Goal: Information Seeking & Learning: Learn about a topic

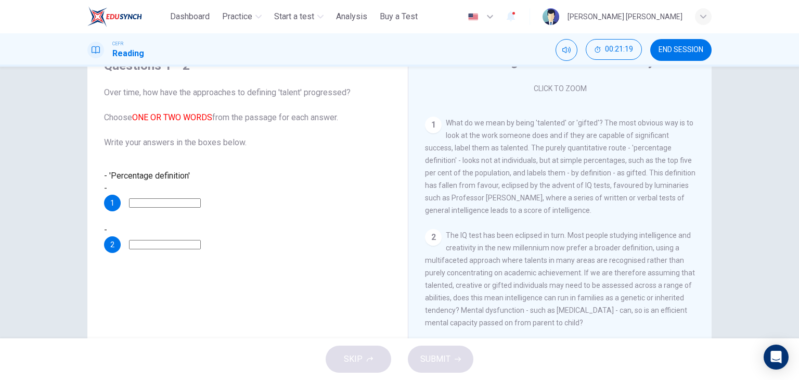
scroll to position [184, 0]
click at [201, 198] on input at bounding box center [165, 202] width 72 height 9
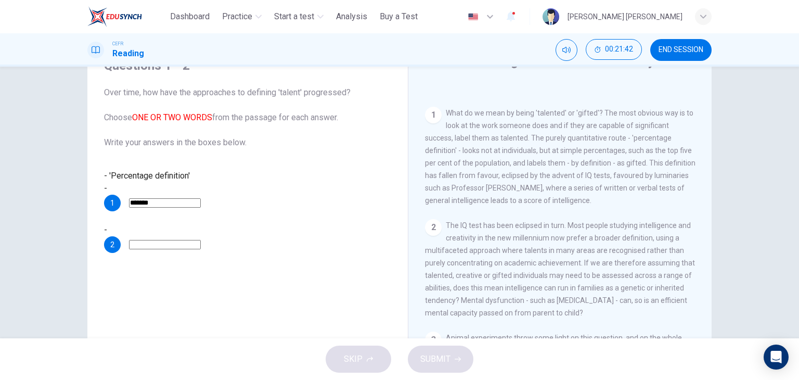
scroll to position [195, 0]
type input "*******"
click at [201, 240] on input at bounding box center [165, 244] width 72 height 9
type input "**********"
click at [459, 356] on icon "button" at bounding box center [458, 359] width 6 height 6
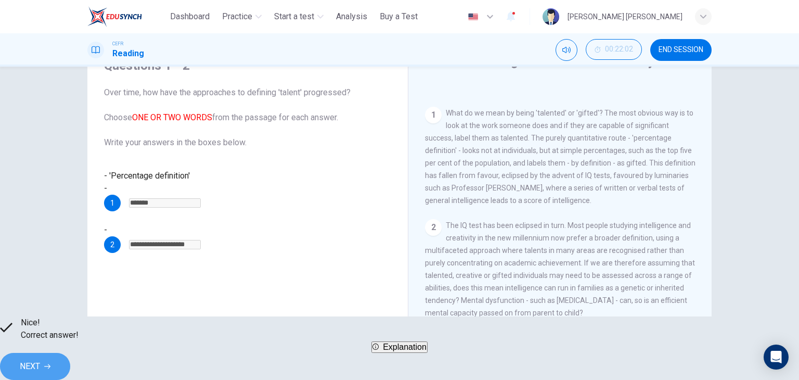
click at [70, 367] on button "NEXT" at bounding box center [35, 366] width 70 height 27
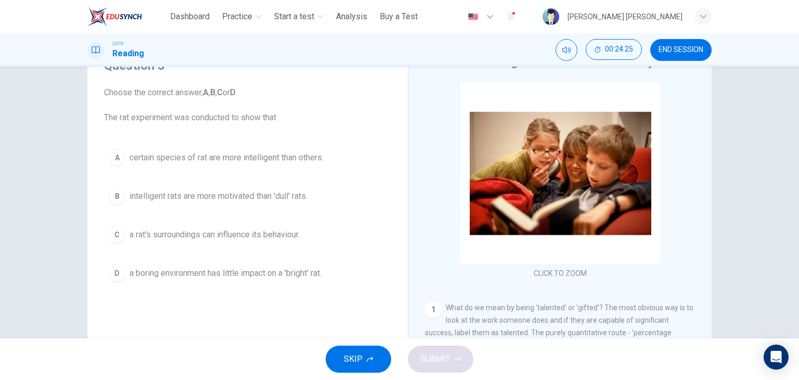
drag, startPoint x: 104, startPoint y: 116, endPoint x: 265, endPoint y: 111, distance: 161.9
click at [265, 111] on span "Choose the correct answer, A , B , C or D . The rat experiment was conducted to…" at bounding box center [247, 104] width 287 height 37
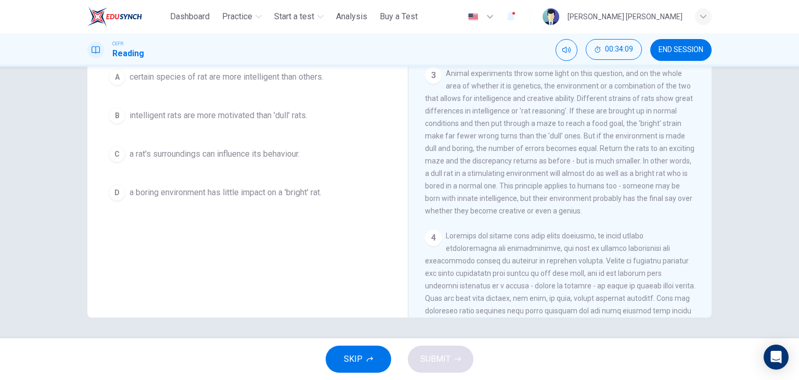
scroll to position [379, 0]
click at [533, 217] on div "3 Animal experiments throw some light on this question, and on the whole area o…" at bounding box center [560, 142] width 271 height 150
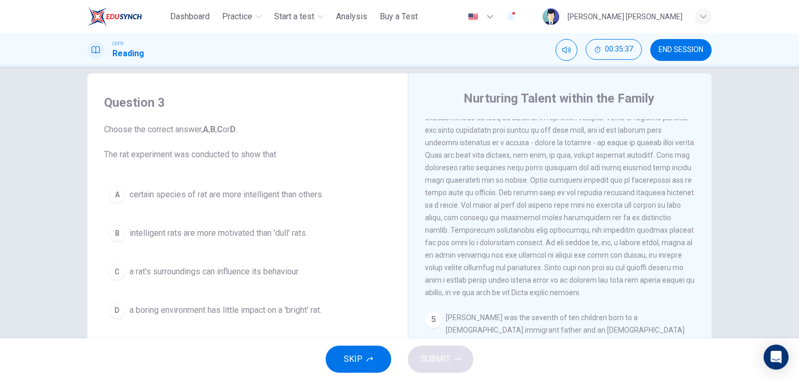
scroll to position [15, 0]
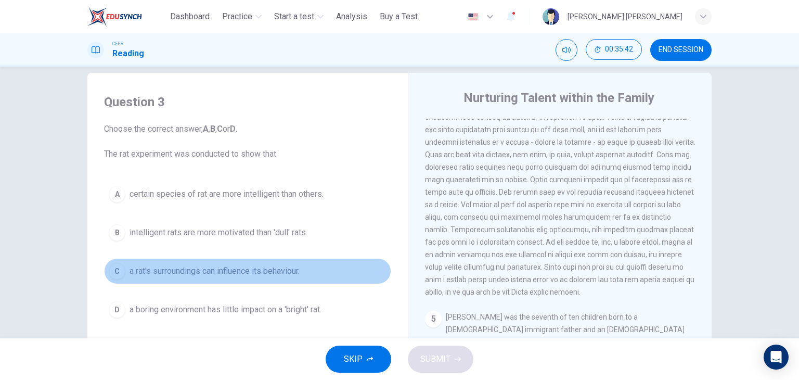
click at [288, 261] on button "C a rat's surroundings can influence its behaviour." at bounding box center [247, 271] width 287 height 26
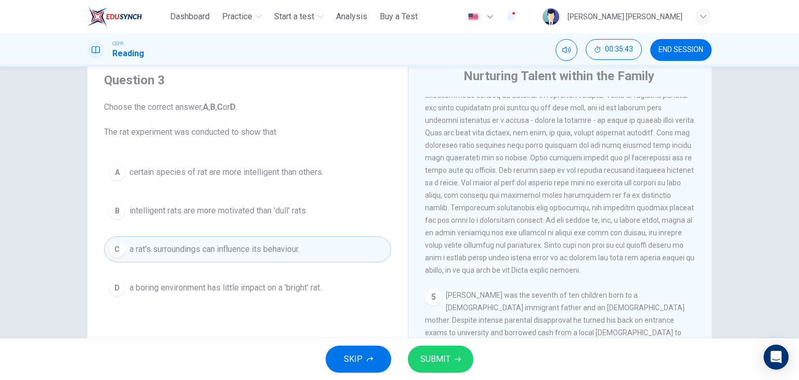
scroll to position [37, 0]
click at [437, 361] on span "SUBMIT" at bounding box center [436, 359] width 30 height 15
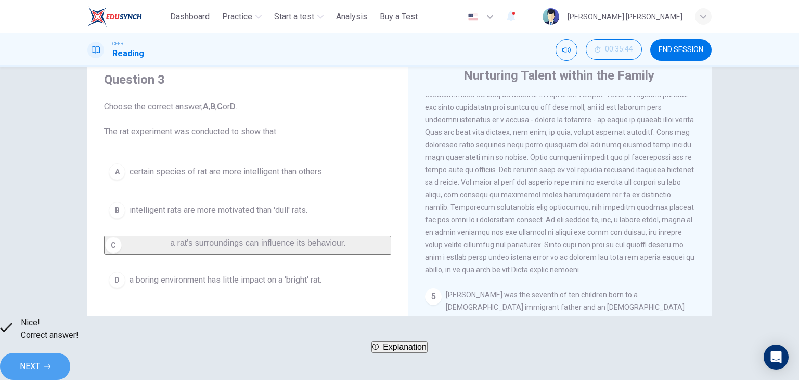
click at [70, 358] on button "NEXT" at bounding box center [35, 366] width 70 height 27
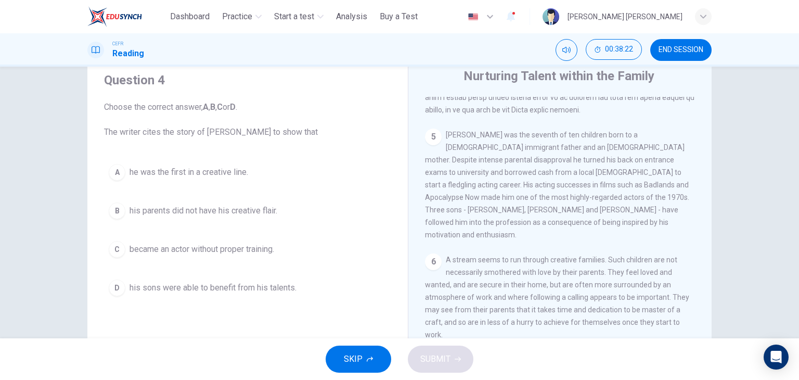
scroll to position [37, 0]
click at [209, 173] on span "he was the first in a creative line." at bounding box center [189, 171] width 119 height 12
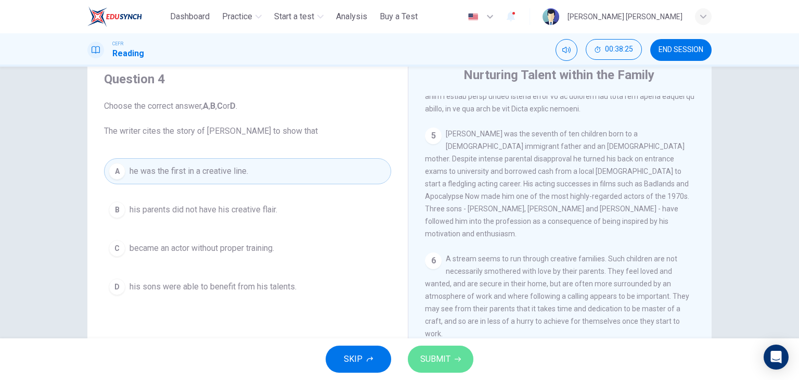
click at [437, 361] on span "SUBMIT" at bounding box center [436, 359] width 30 height 15
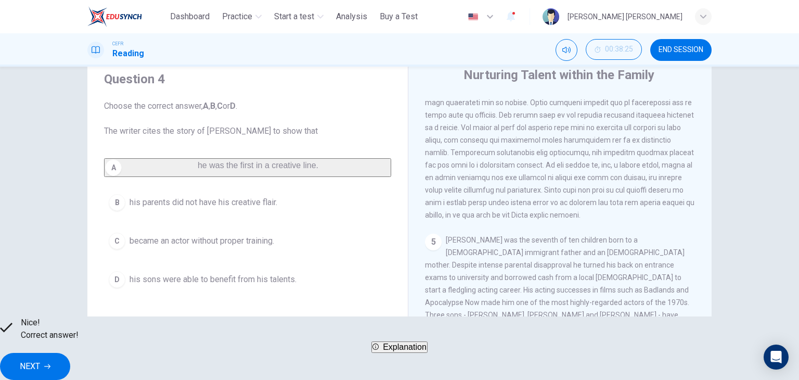
scroll to position [693, 0]
click at [40, 365] on span "NEXT" at bounding box center [30, 366] width 20 height 15
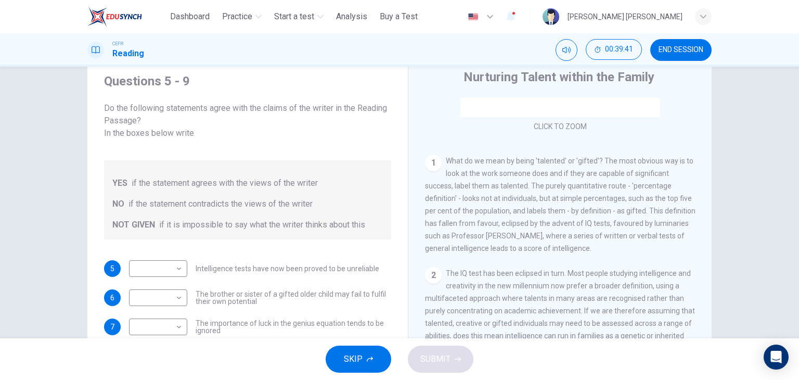
scroll to position [36, 0]
